Goal: Check status: Check status

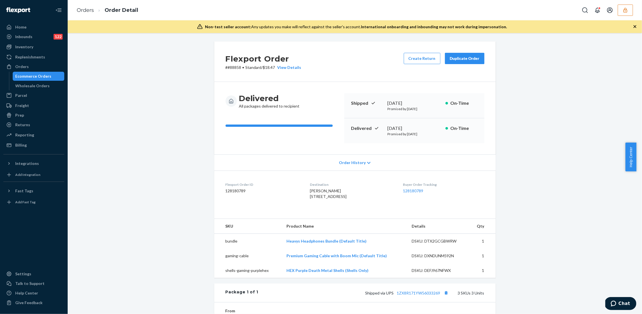
click at [234, 71] on div "Flexport Order # #88858 • Standard / $18.47 View Details Create Return Duplicat…" at bounding box center [355, 61] width 282 height 40
click at [234, 68] on p "# #88858 • Standard / $18.47 View Details" at bounding box center [264, 68] width 76 height 6
copy p "88858"
click at [232, 66] on p "# #88858 • Standard / $18.47 View Details" at bounding box center [264, 68] width 76 height 6
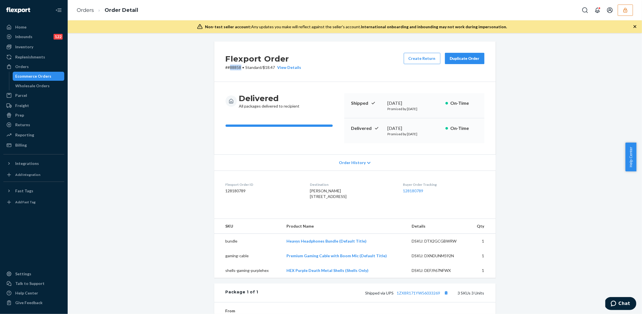
click at [232, 66] on p "# #88858 • Standard / $18.47 View Details" at bounding box center [264, 68] width 76 height 6
copy p "88858"
click at [181, 95] on div "Flexport Order # #88858 • Standard / $18.47 View Details Create Return Duplicat…" at bounding box center [355, 234] width 566 height 386
